Goal: Task Accomplishment & Management: Manage account settings

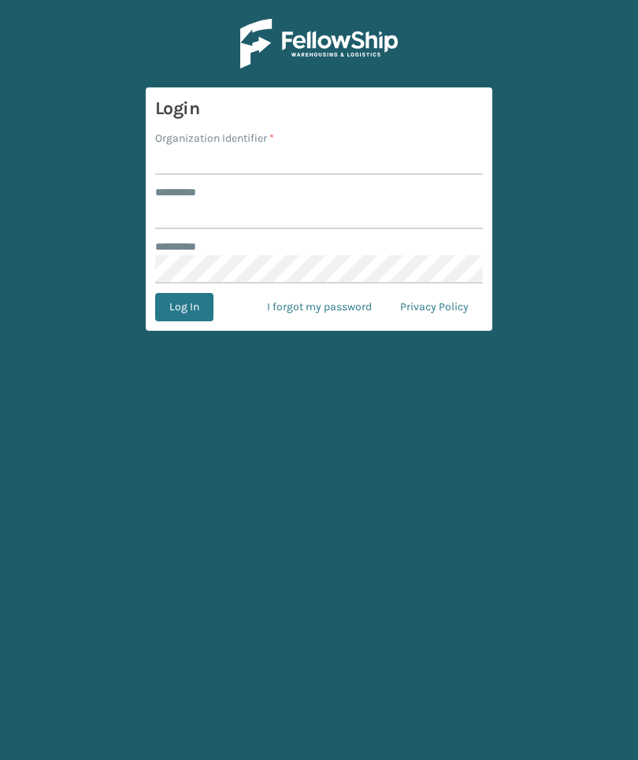
click at [462, 166] on input "Organization Identifier *" at bounding box center [318, 160] width 327 height 28
type input "Foamtex"
click at [423, 223] on input "******** *" at bounding box center [318, 215] width 327 height 28
type input "******"
click at [183, 307] on button "Log In" at bounding box center [184, 307] width 58 height 28
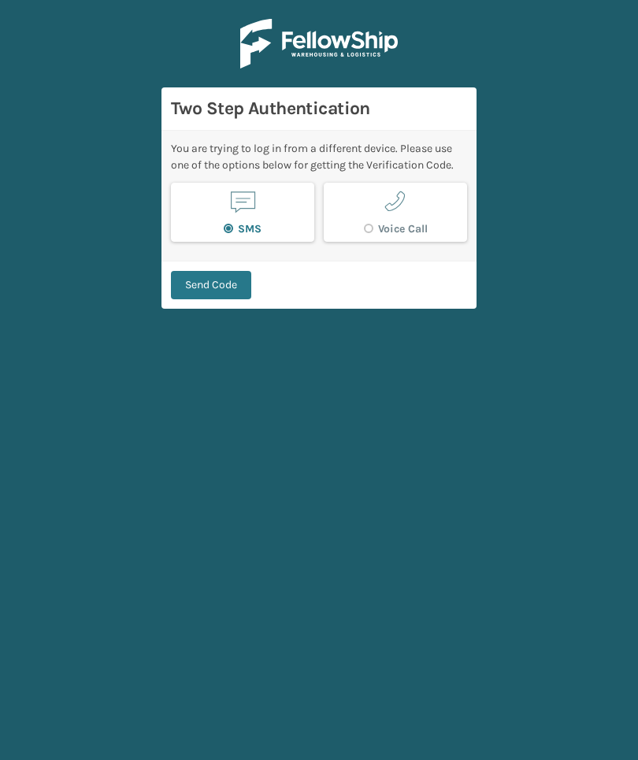
click at [232, 286] on button "Send Code" at bounding box center [211, 285] width 80 height 28
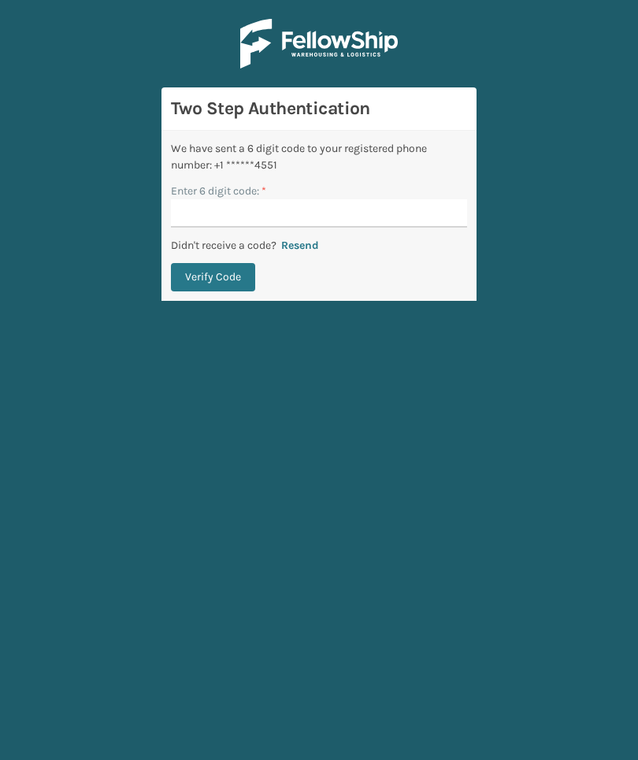
click at [434, 220] on input "Enter 6 digit code: *" at bounding box center [319, 213] width 296 height 28
type input "514067"
click at [213, 277] on button "Verify Code" at bounding box center [213, 277] width 84 height 28
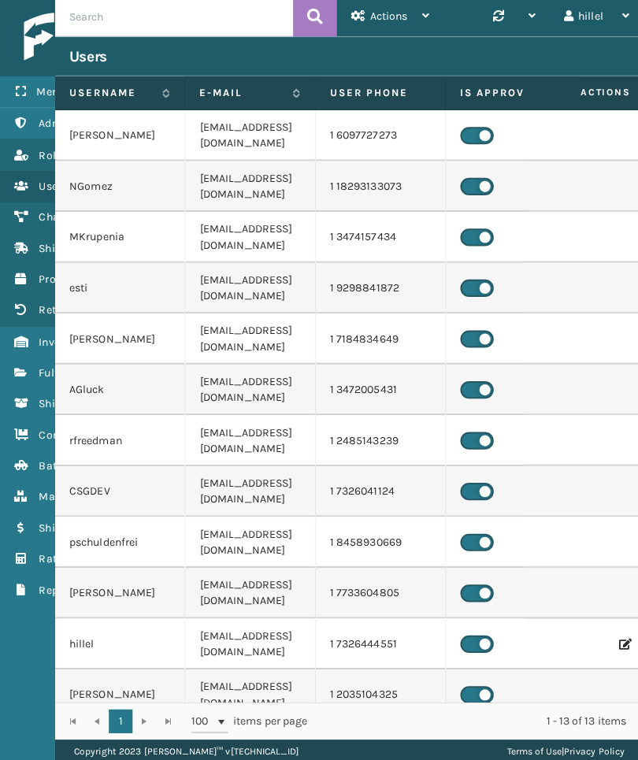
click at [26, 357] on link "Fulfillment Orders" at bounding box center [98, 372] width 196 height 31
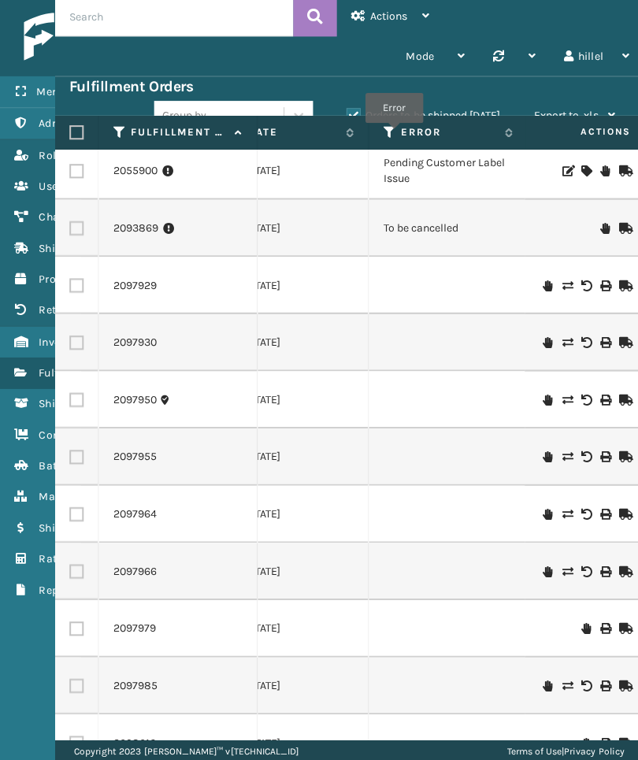
click at [390, 136] on icon at bounding box center [385, 135] width 13 height 14
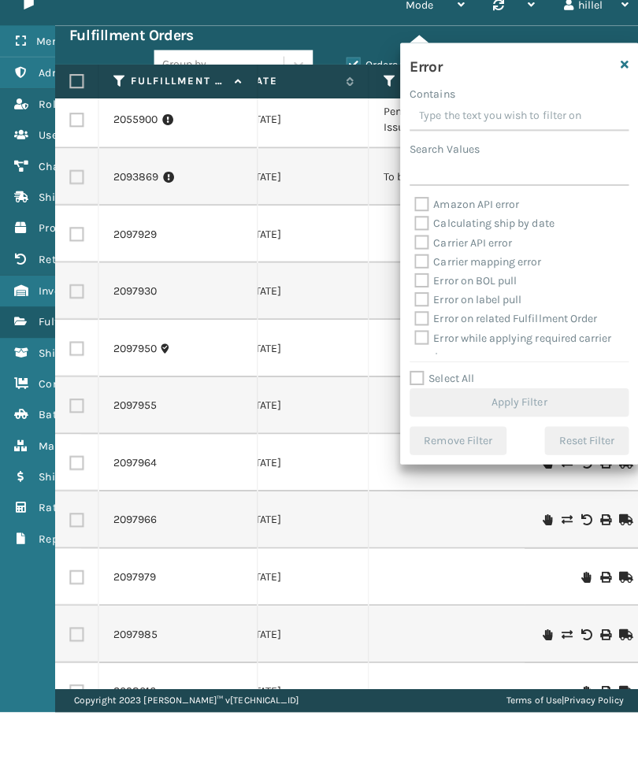
click at [438, 422] on label "Select All" at bounding box center [438, 428] width 64 height 13
click at [438, 420] on input "Select All" at bounding box center [524, 421] width 236 height 2
checkbox input "true"
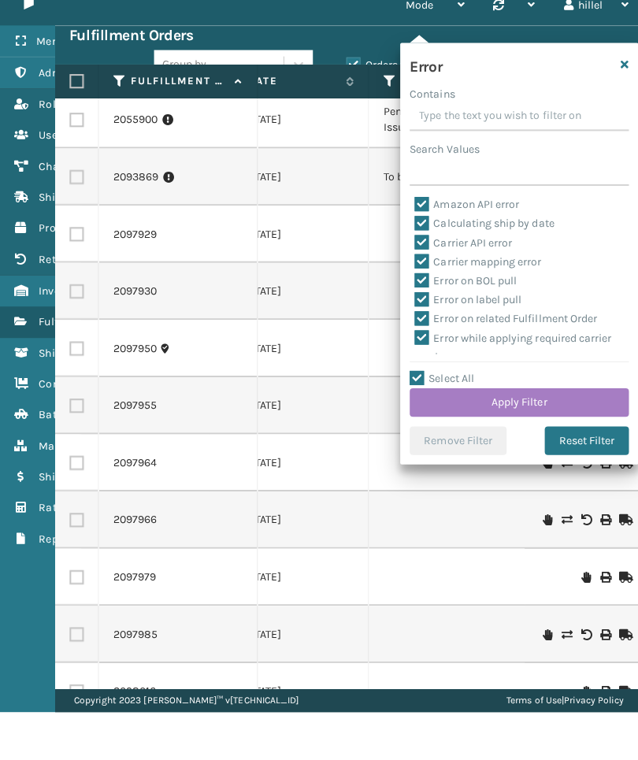
checkbox input "true"
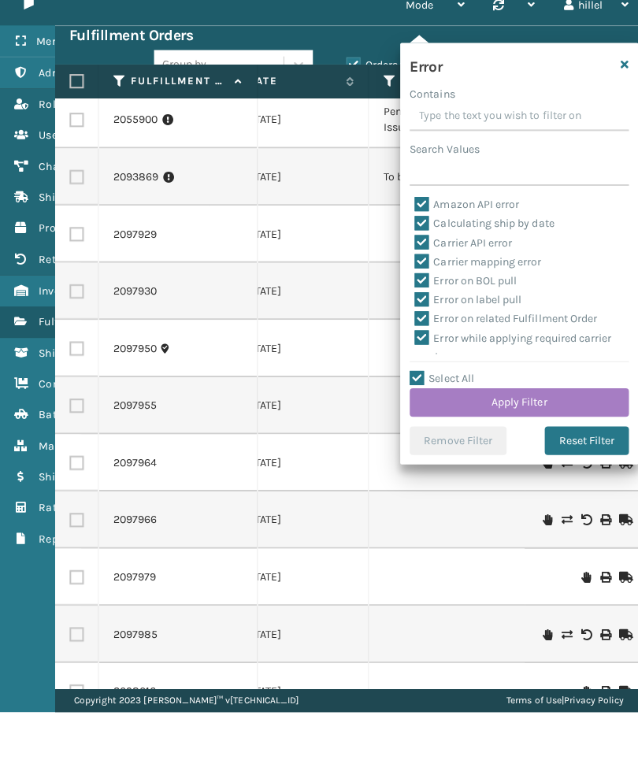
checkbox input "true"
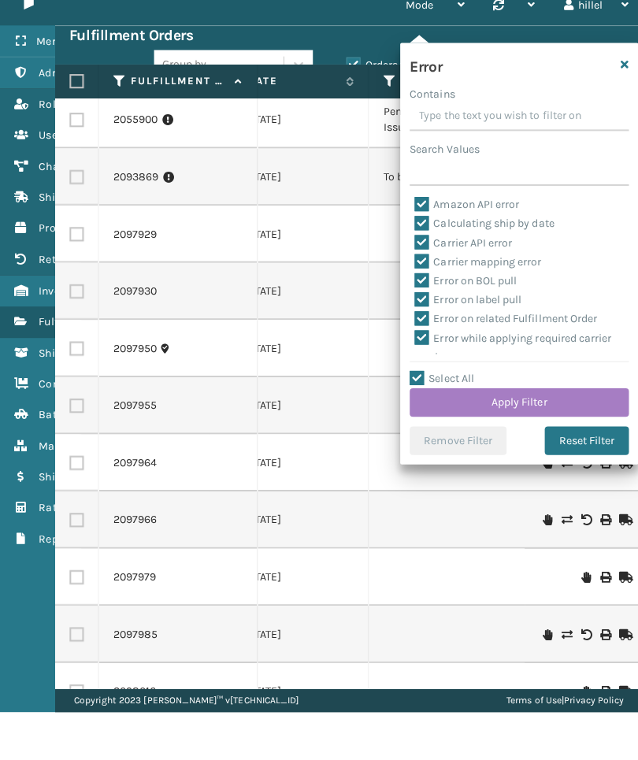
checkbox input "true"
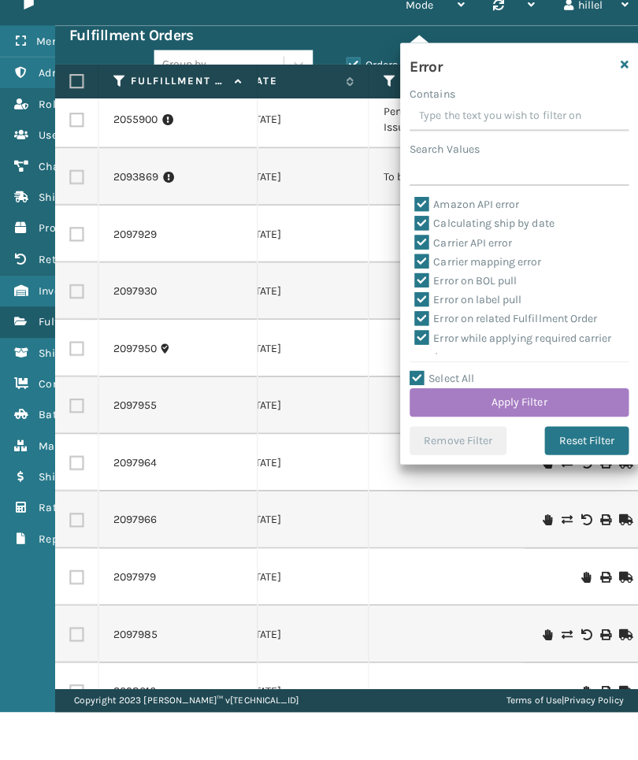
checkbox input "true"
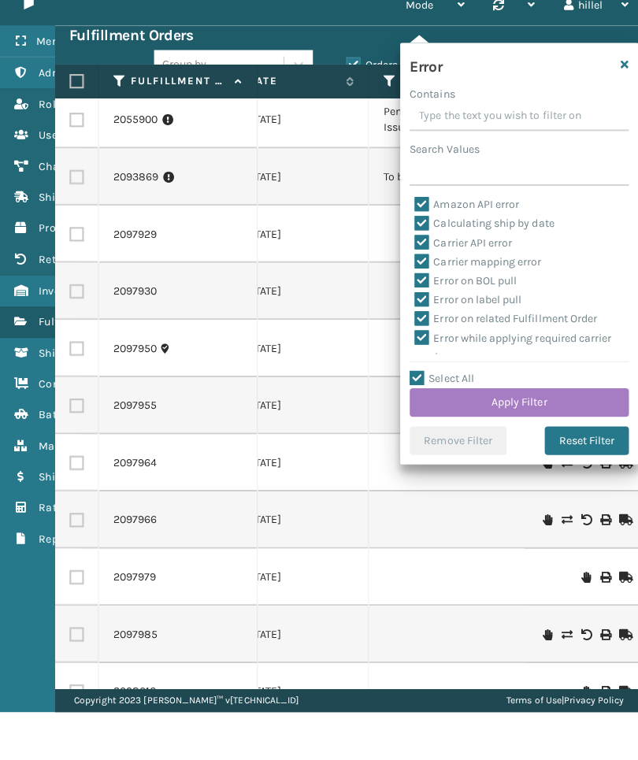
checkbox input "true"
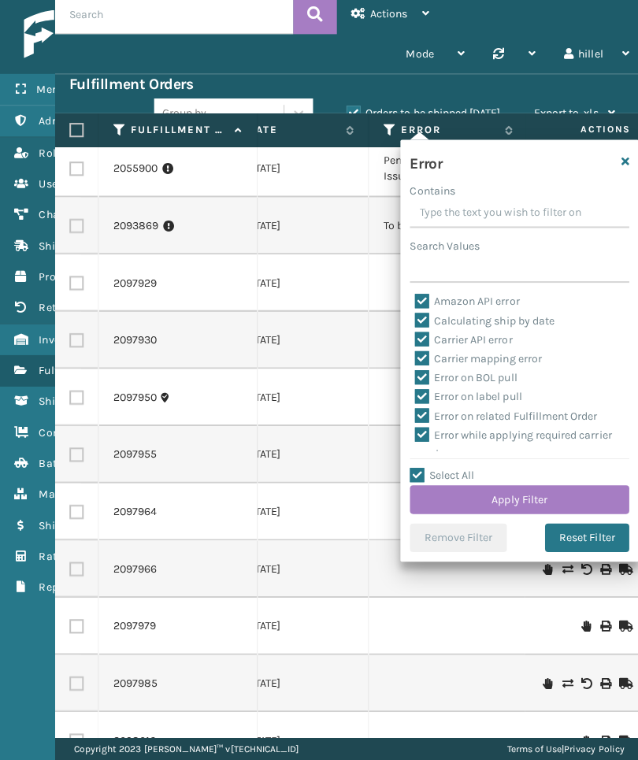
click at [560, 504] on button "Apply Filter" at bounding box center [514, 501] width 217 height 28
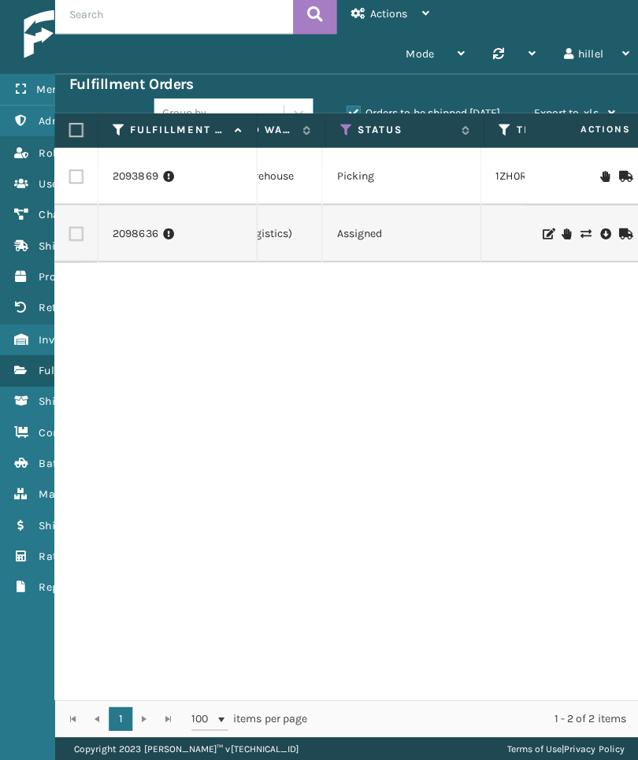
click at [469, 111] on label "Orders to be shipped [DATE]" at bounding box center [419, 117] width 153 height 13
click at [344, 110] on input "Orders to be shipped [DATE]" at bounding box center [343, 114] width 1 height 10
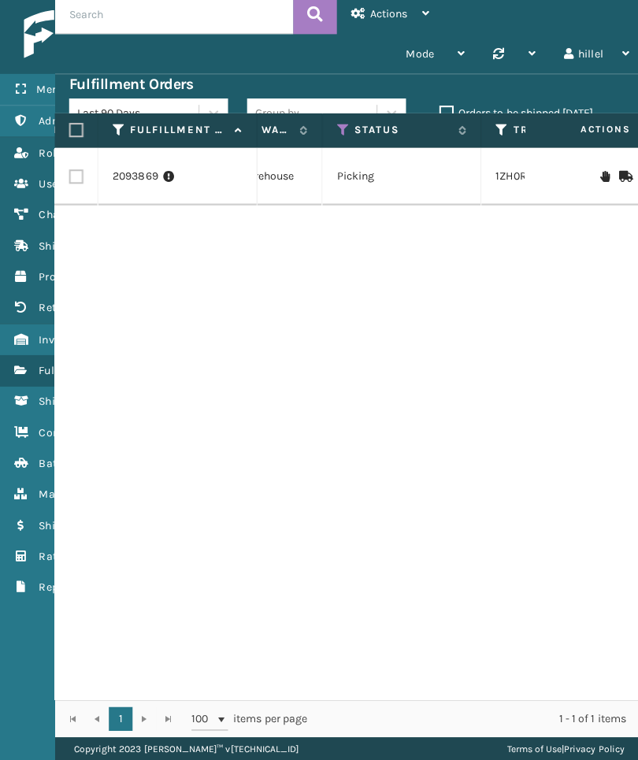
click at [340, 130] on icon at bounding box center [340, 135] width 13 height 14
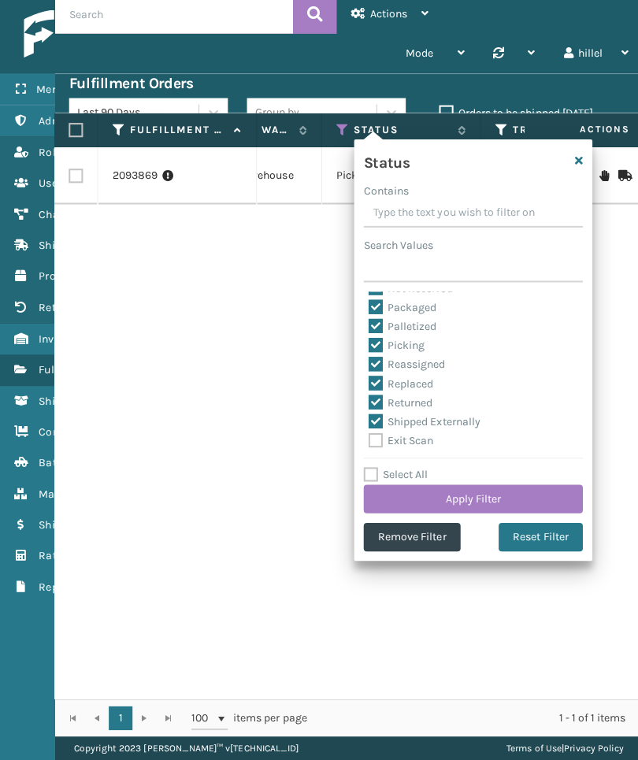
click at [276, 368] on div "2093869 113-6514240-3294653 1 [DATE] SleepGeekz Warehouse Picking 1ZH0R70603297…" at bounding box center [345, 425] width 583 height 547
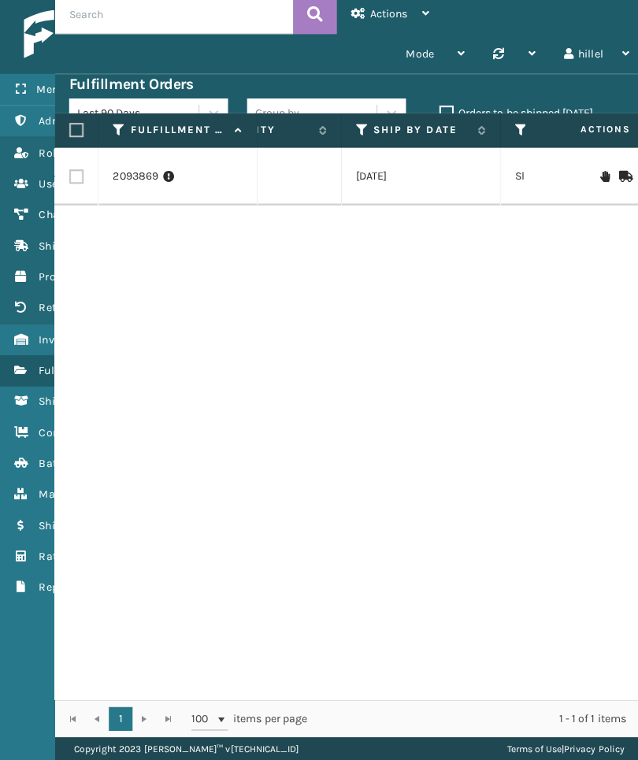
click at [353, 129] on icon at bounding box center [359, 135] width 13 height 14
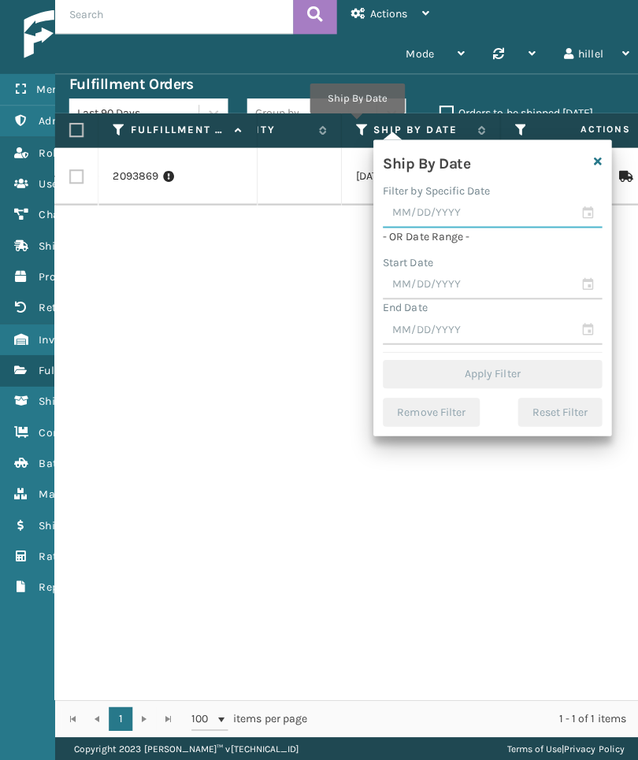
click at [483, 225] on input "text" at bounding box center [487, 217] width 217 height 28
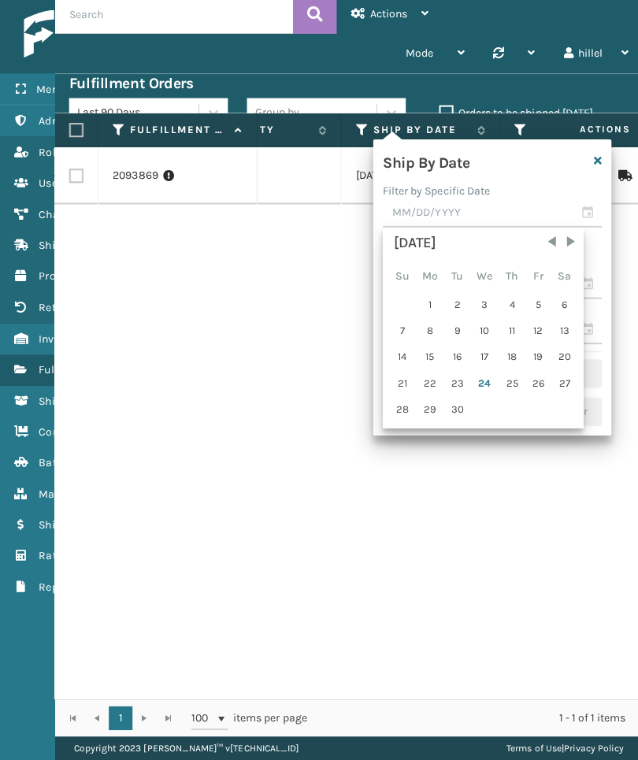
click at [485, 381] on div "24" at bounding box center [481, 386] width 26 height 24
type input "[DATE]"
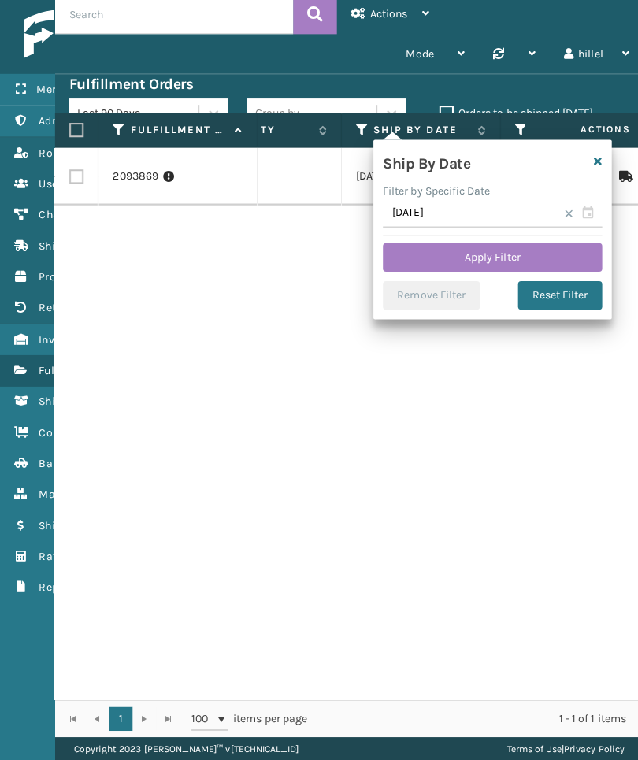
click at [531, 251] on button "Apply Filter" at bounding box center [487, 260] width 217 height 28
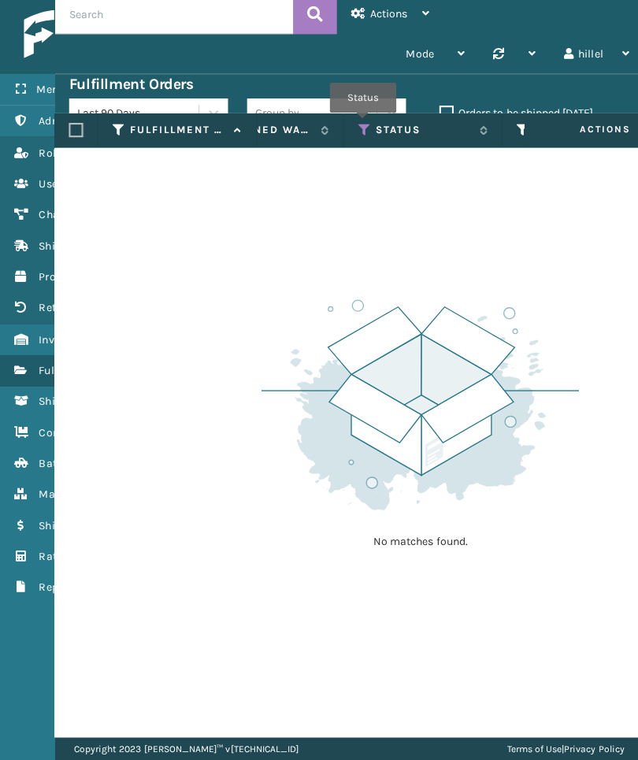
click at [360, 128] on icon at bounding box center [361, 135] width 13 height 14
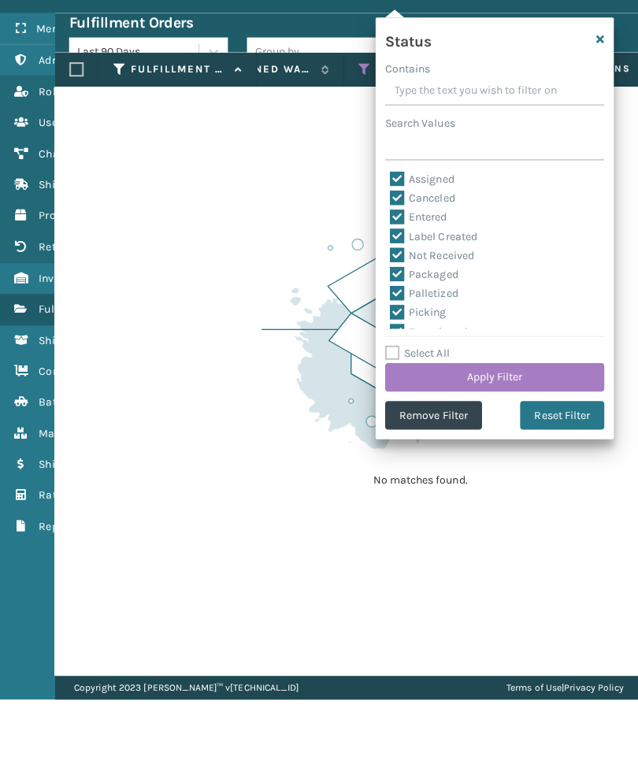
click at [442, 464] on button "Remove Filter" at bounding box center [430, 478] width 96 height 28
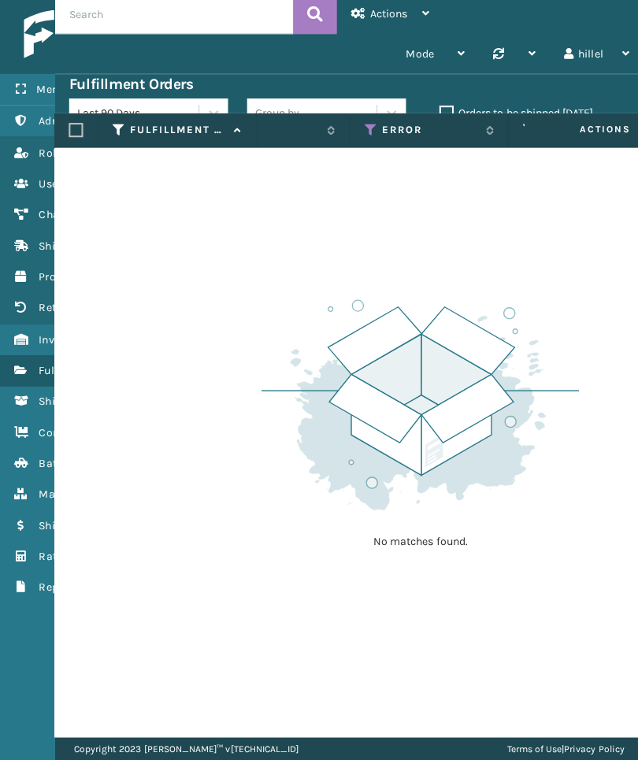
click at [364, 128] on icon at bounding box center [367, 135] width 13 height 14
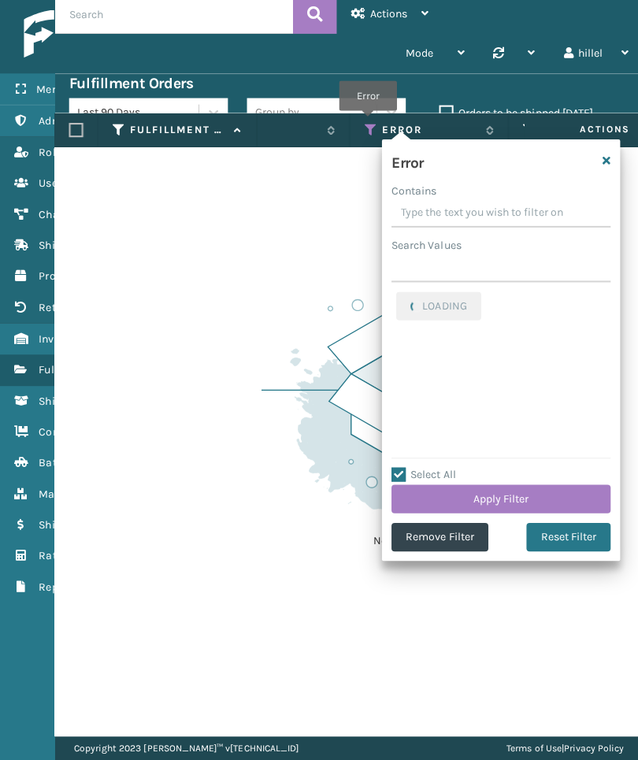
checkbox input "true"
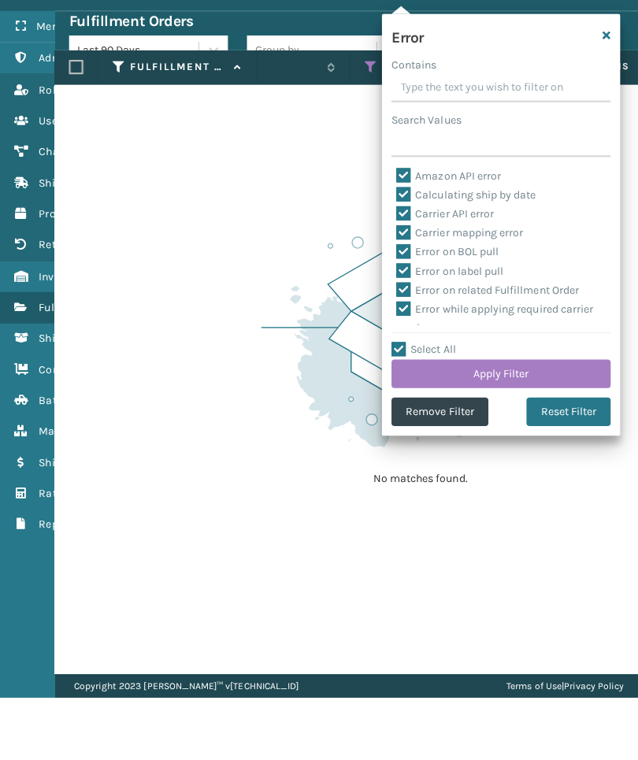
click at [450, 462] on button "Remove Filter" at bounding box center [436, 476] width 96 height 28
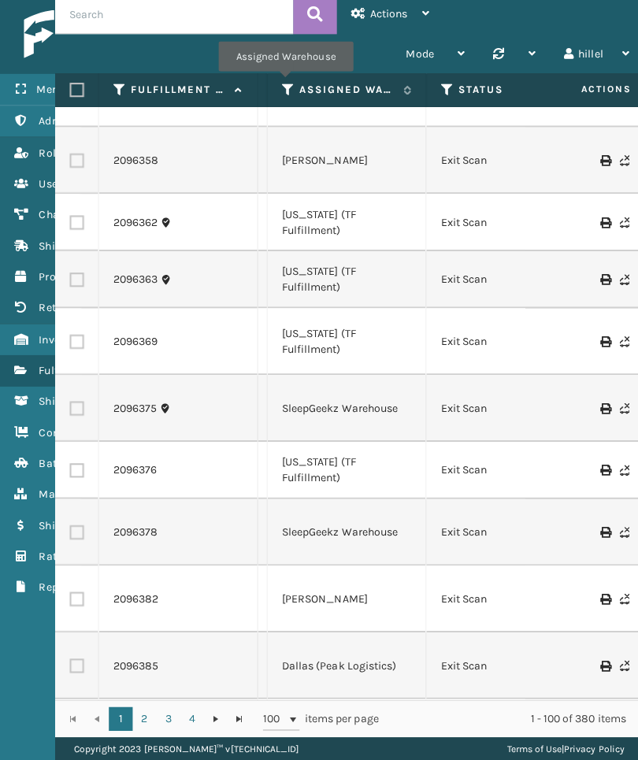
click at [283, 88] on icon at bounding box center [285, 95] width 13 height 14
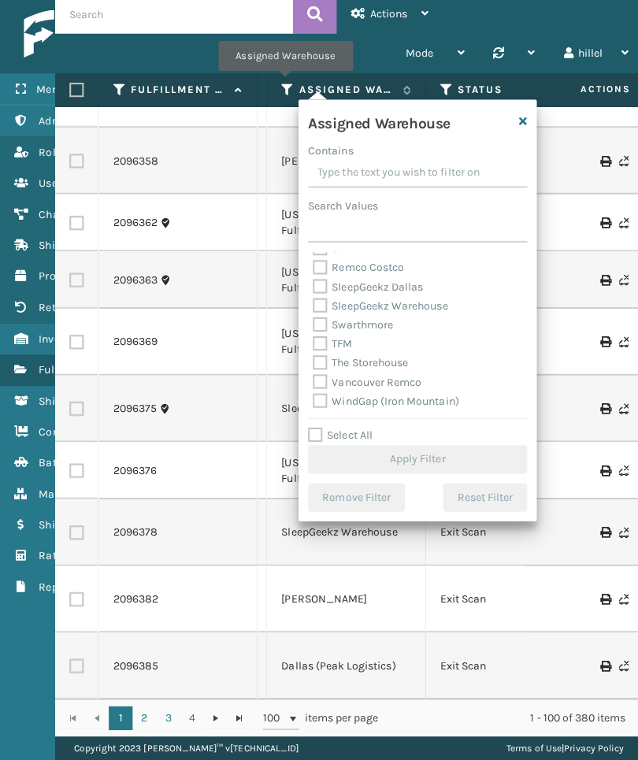
click at [335, 346] on label "TFM" at bounding box center [329, 346] width 39 height 13
click at [311, 346] on input "TFM" at bounding box center [310, 343] width 1 height 10
checkbox input "true"
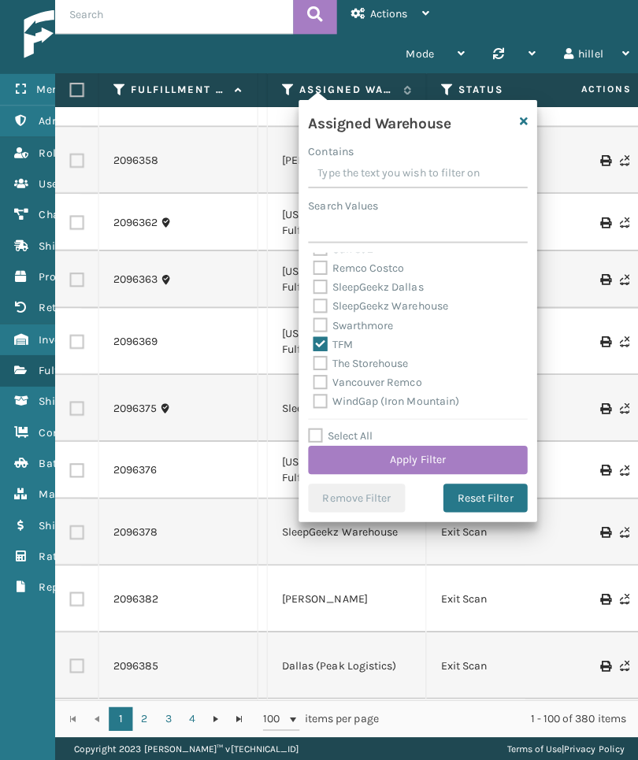
click at [497, 453] on button "Apply Filter" at bounding box center [413, 461] width 217 height 28
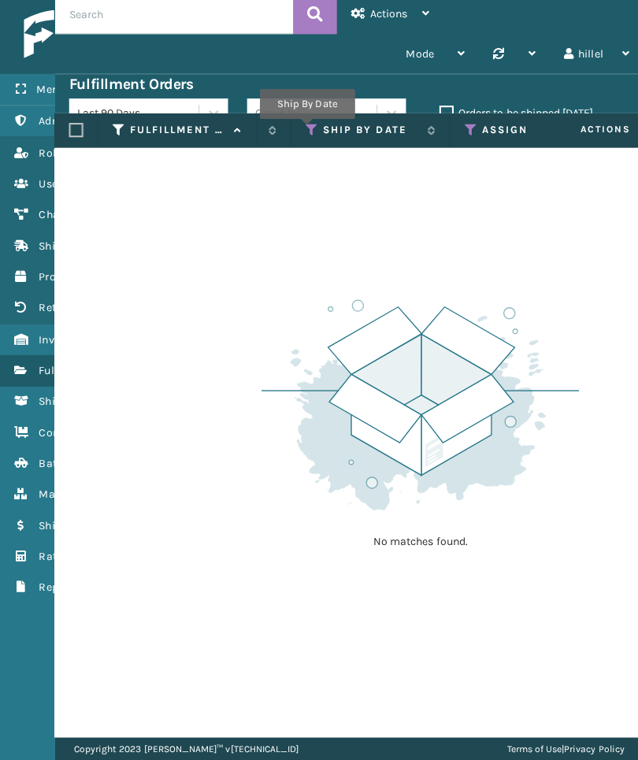
click at [304, 135] on icon at bounding box center [309, 135] width 13 height 14
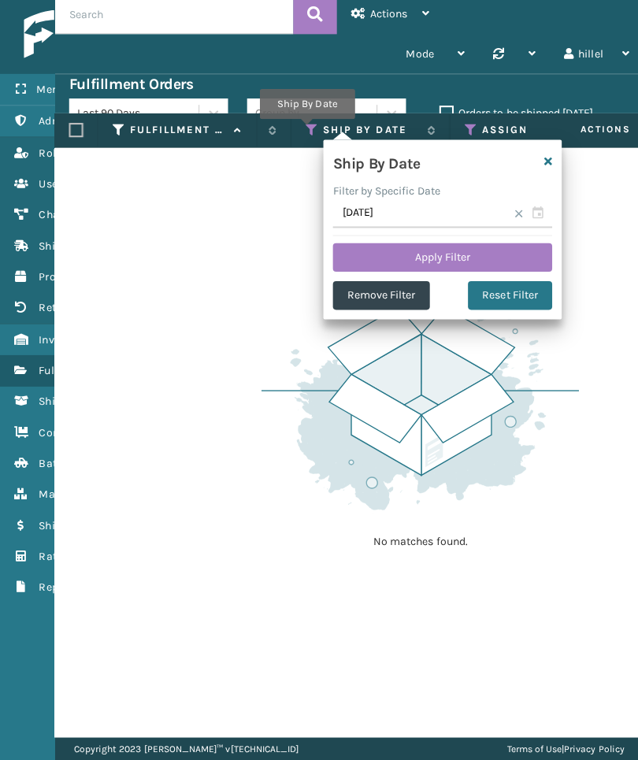
click at [520, 294] on button "Reset Filter" at bounding box center [505, 298] width 83 height 28
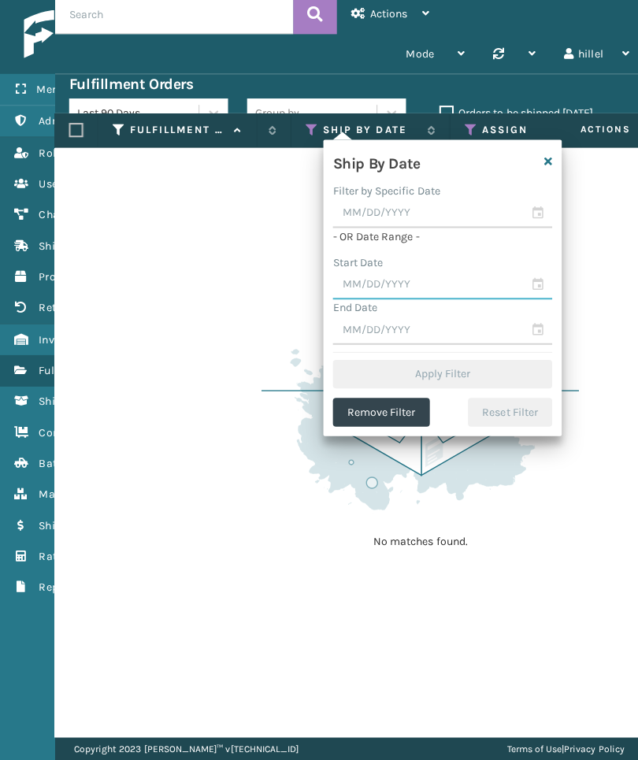
click at [475, 283] on input "text" at bounding box center [438, 288] width 217 height 28
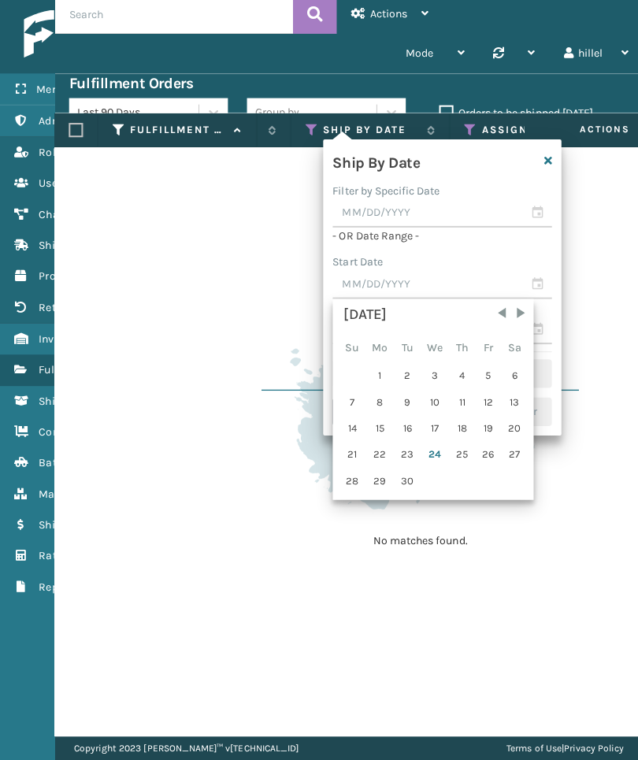
click at [379, 447] on div "22" at bounding box center [377, 457] width 26 height 24
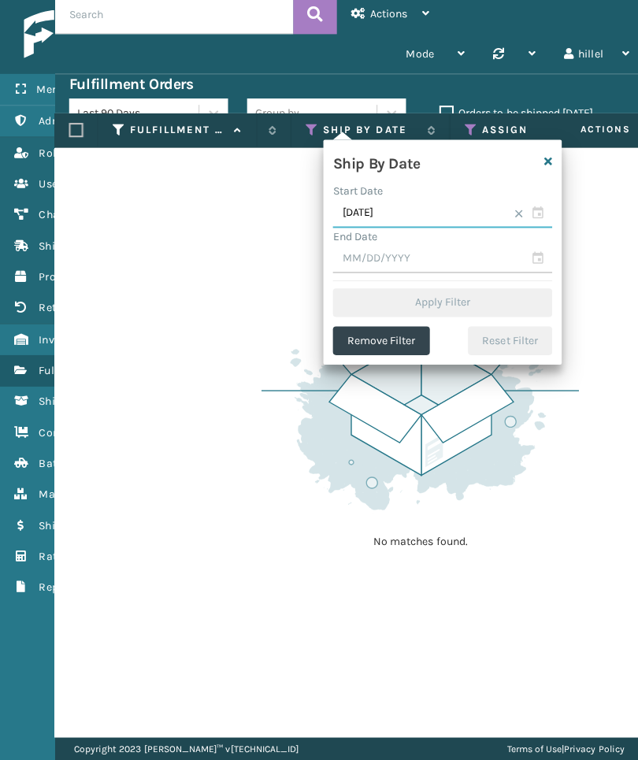
click at [457, 216] on input "[DATE]" at bounding box center [438, 217] width 217 height 28
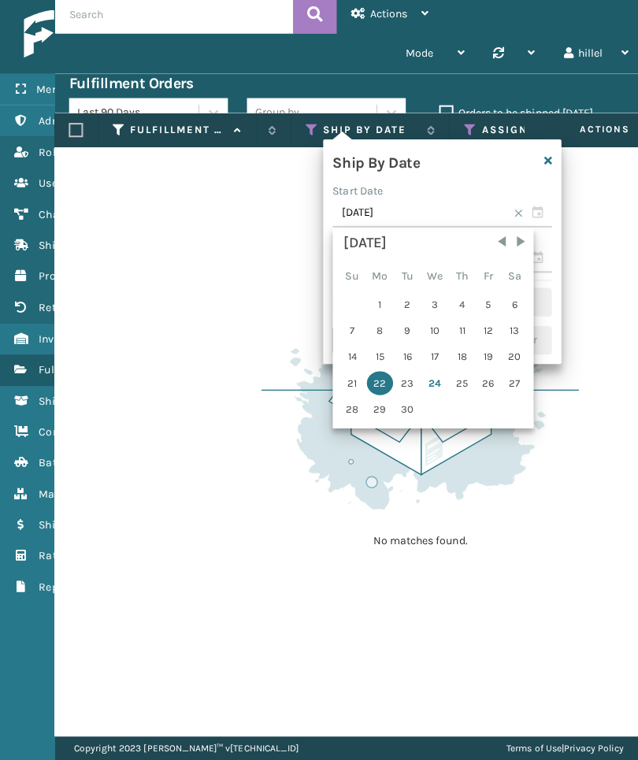
click at [405, 389] on div "23" at bounding box center [404, 386] width 24 height 24
type input "[DATE]"
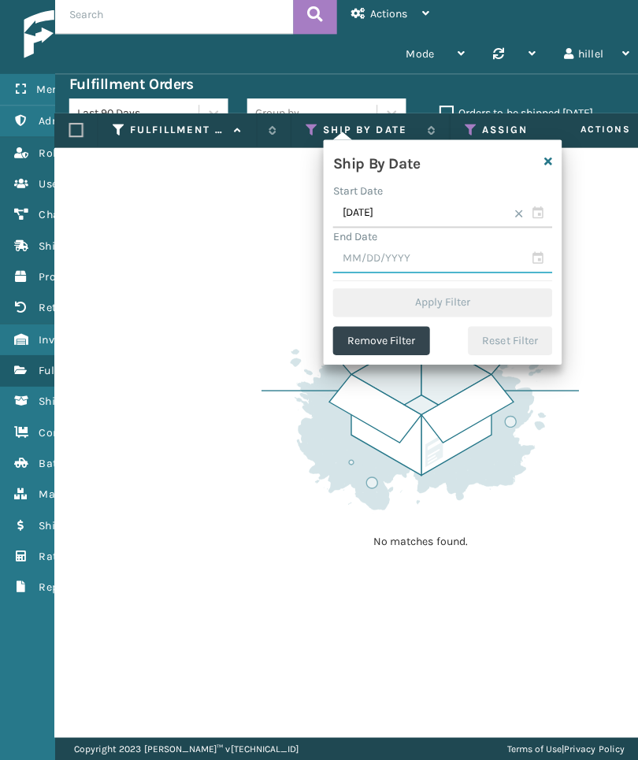
click at [464, 255] on input "text" at bounding box center [438, 262] width 217 height 28
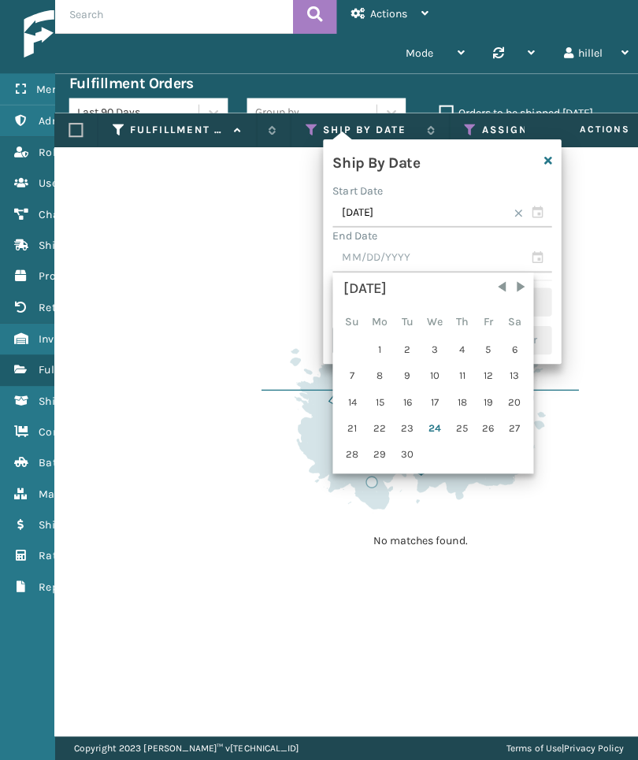
click at [432, 423] on div "24" at bounding box center [431, 431] width 26 height 24
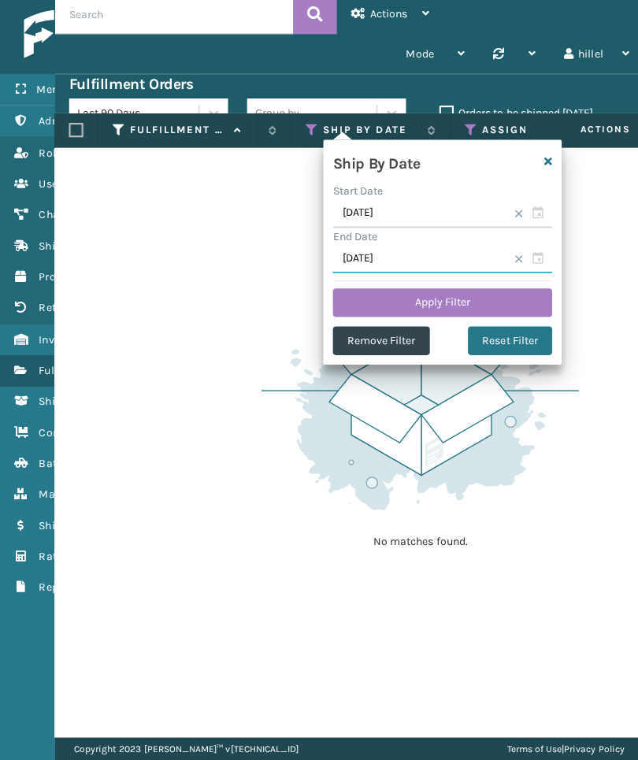
click at [475, 248] on input "[DATE]" at bounding box center [438, 262] width 217 height 28
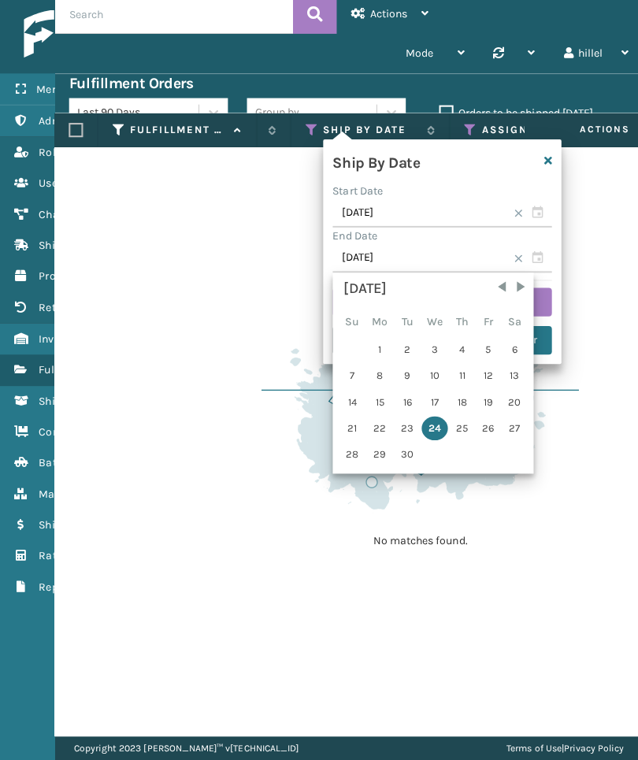
click at [465, 432] on div "25" at bounding box center [458, 431] width 24 height 24
type input "[DATE]"
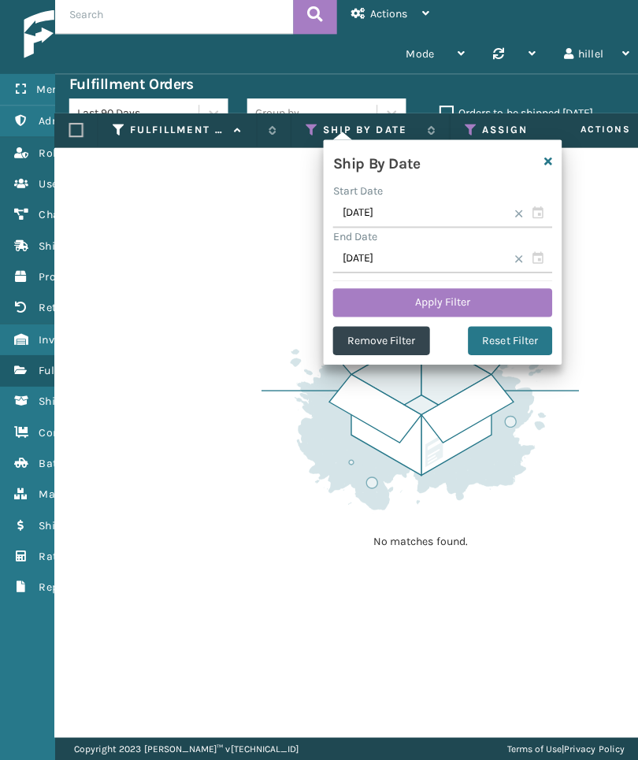
click at [505, 292] on button "Apply Filter" at bounding box center [438, 305] width 217 height 28
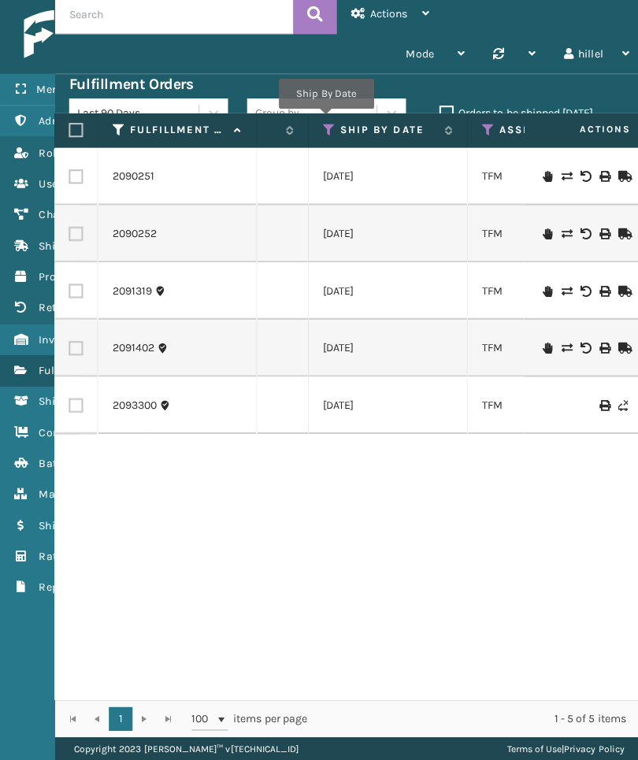
click at [323, 128] on icon at bounding box center [326, 135] width 13 height 14
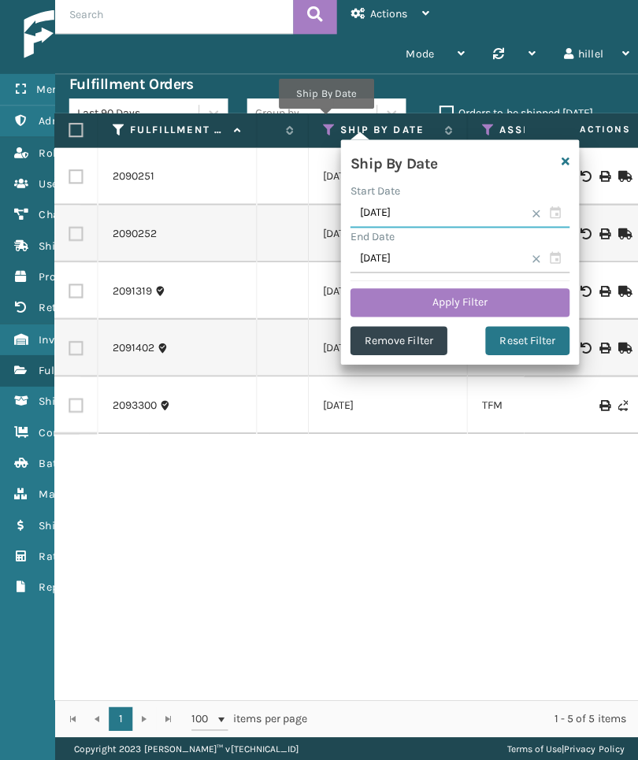
click at [456, 212] on input "[DATE]" at bounding box center [455, 217] width 217 height 28
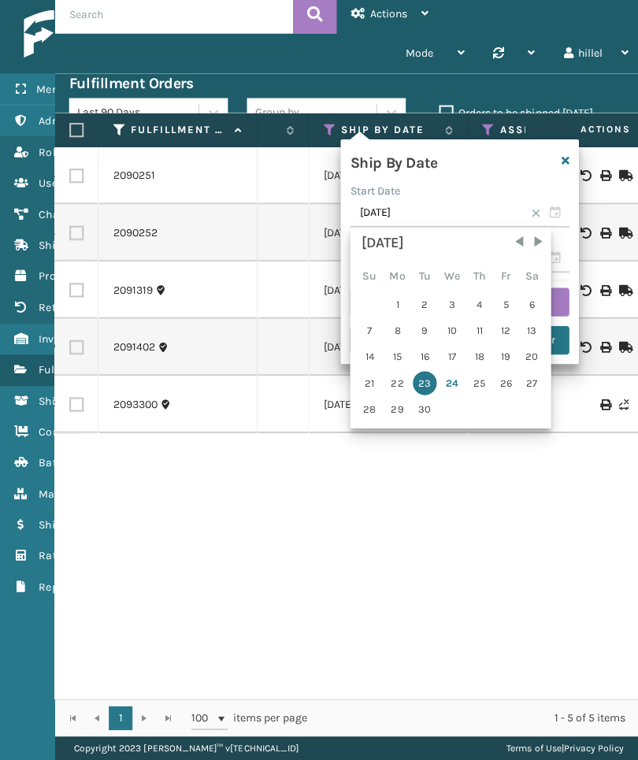
click at [395, 384] on div "22" at bounding box center [394, 386] width 26 height 24
type input "[DATE]"
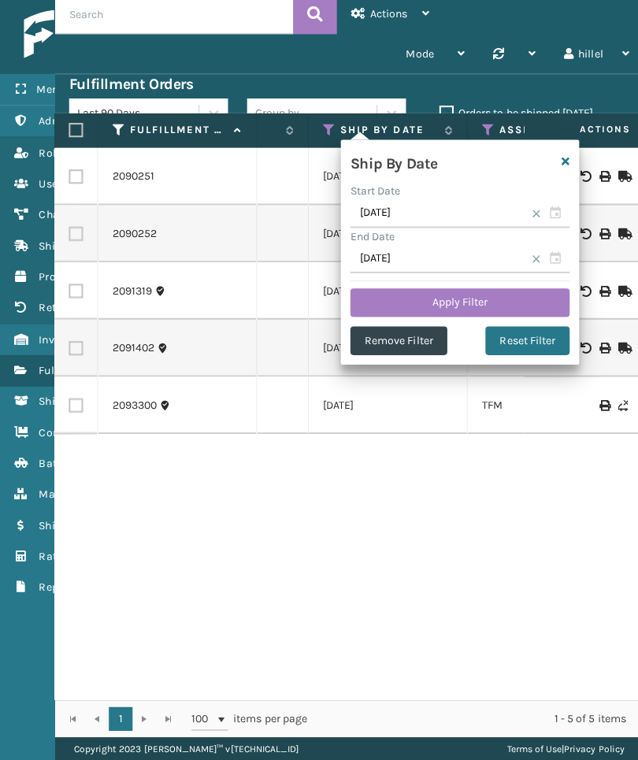
click at [490, 291] on button "Apply Filter" at bounding box center [455, 305] width 217 height 28
